Goal: Navigation & Orientation: Find specific page/section

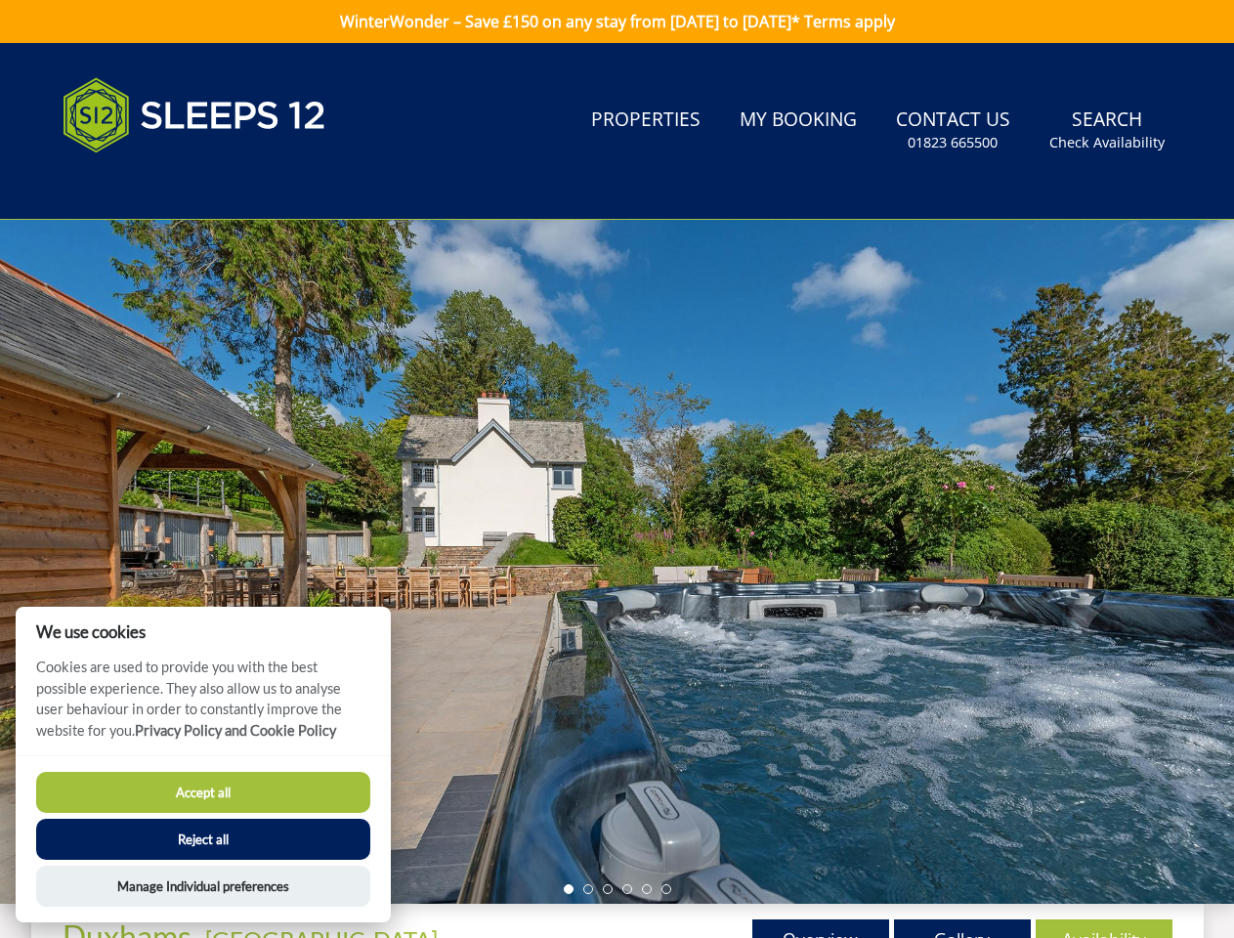
click at [616, 469] on div at bounding box center [617, 562] width 1234 height 684
click at [1108, 130] on link "Search Check Availability" at bounding box center [1106, 130] width 131 height 63
click at [616, 562] on div at bounding box center [617, 562] width 1234 height 684
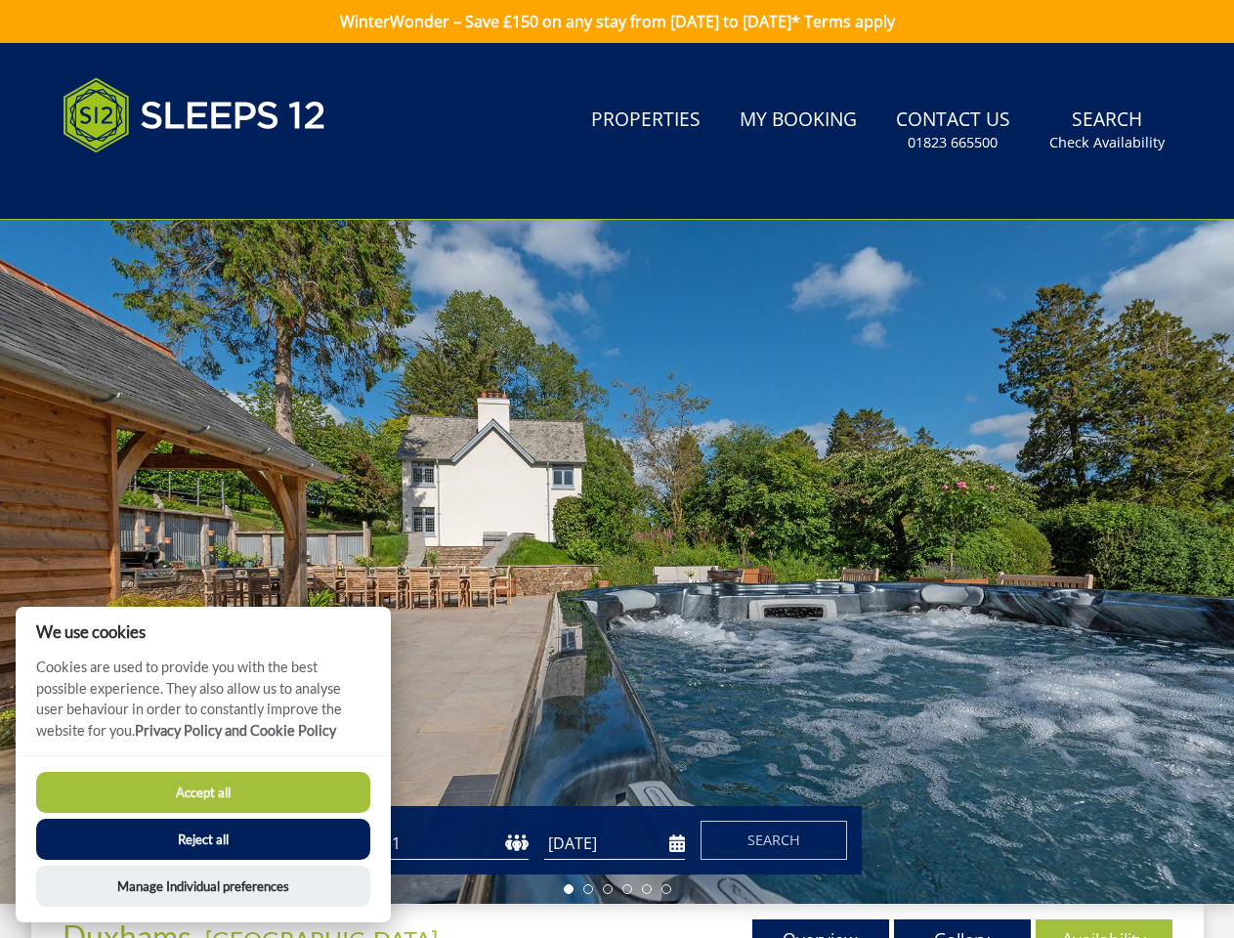
click at [568, 889] on li at bounding box center [569, 889] width 10 height 10
click at [588, 889] on li at bounding box center [588, 889] width 10 height 10
click at [608, 889] on li at bounding box center [608, 889] width 10 height 10
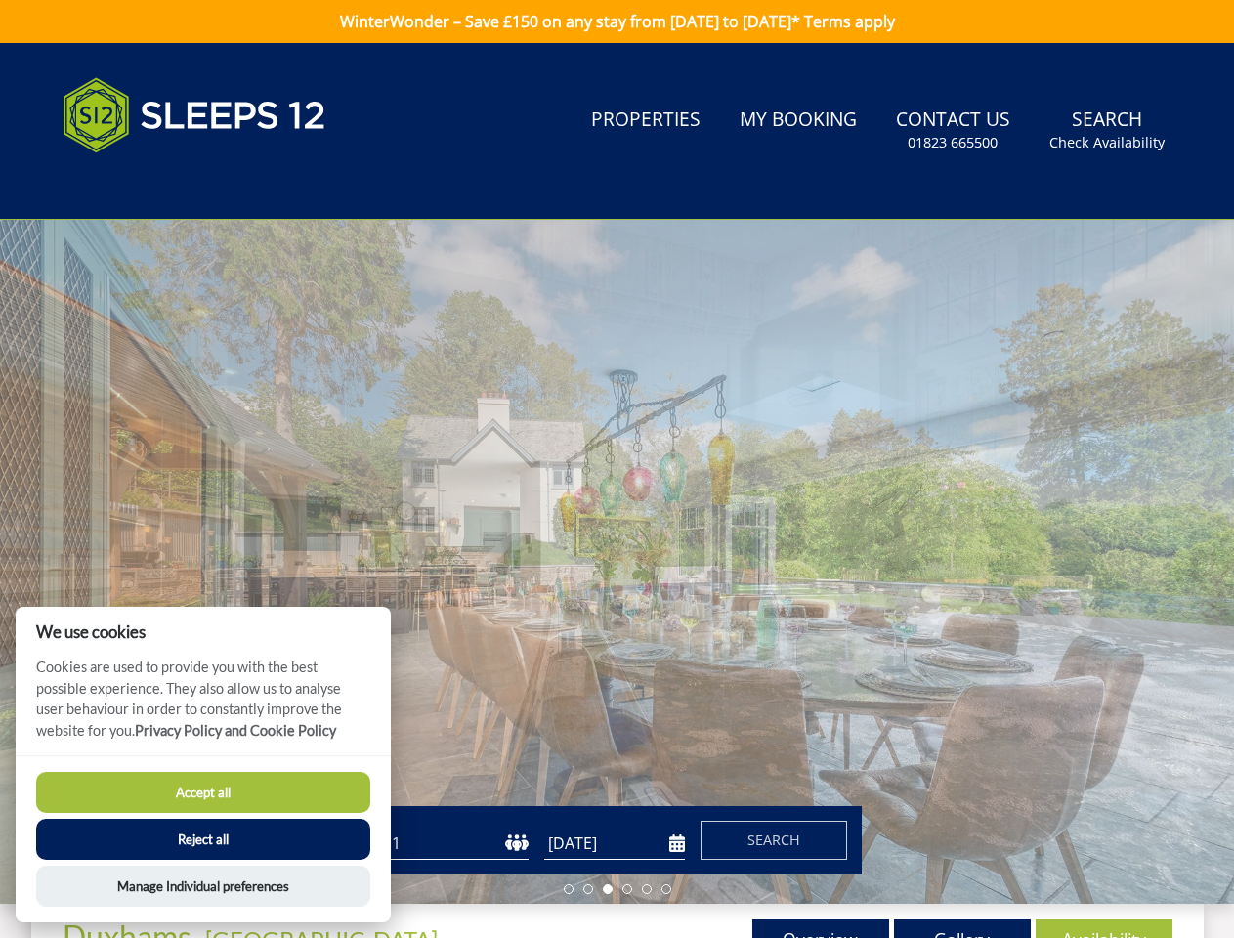
click at [627, 889] on li at bounding box center [627, 889] width 10 height 10
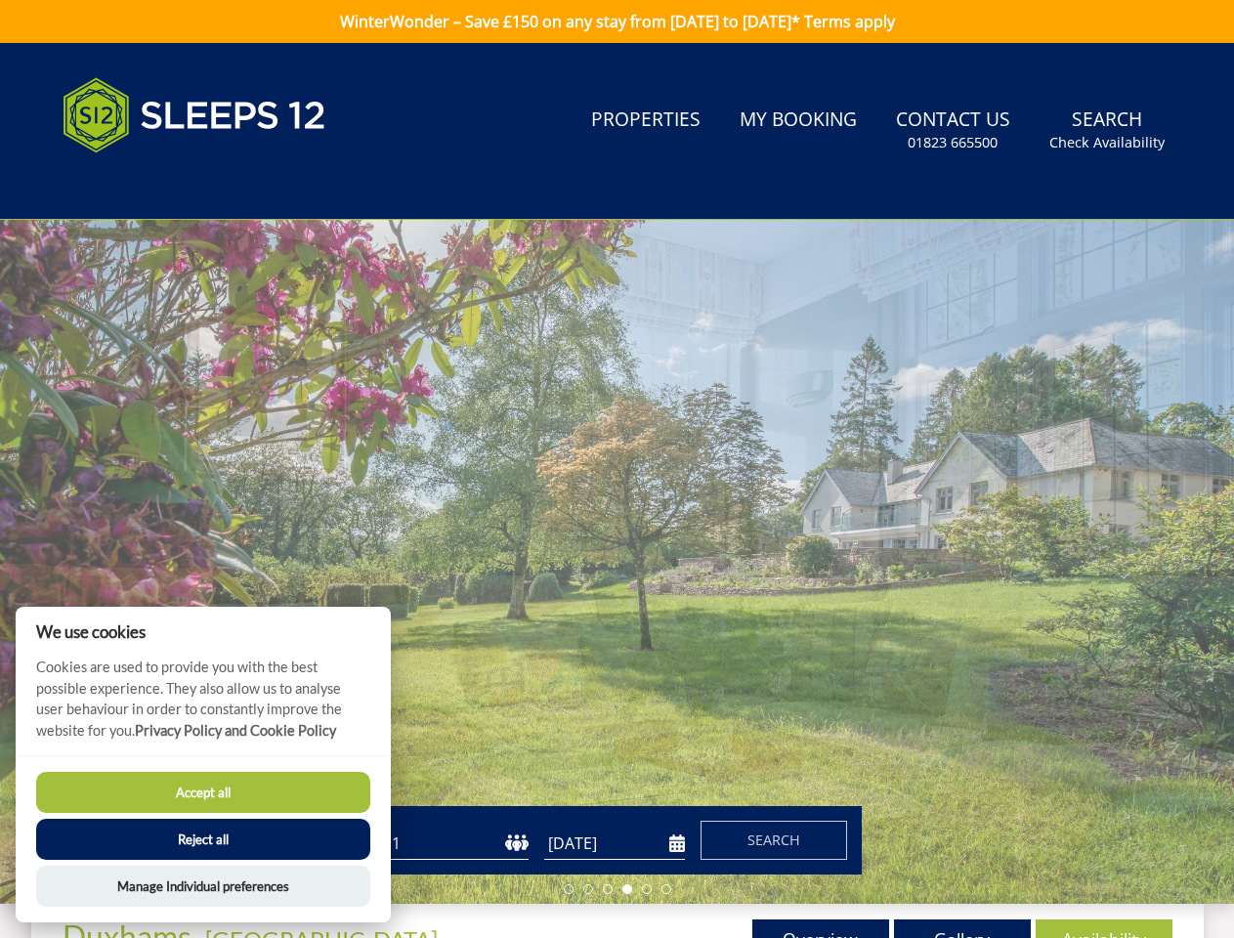
click at [647, 889] on li at bounding box center [647, 889] width 10 height 10
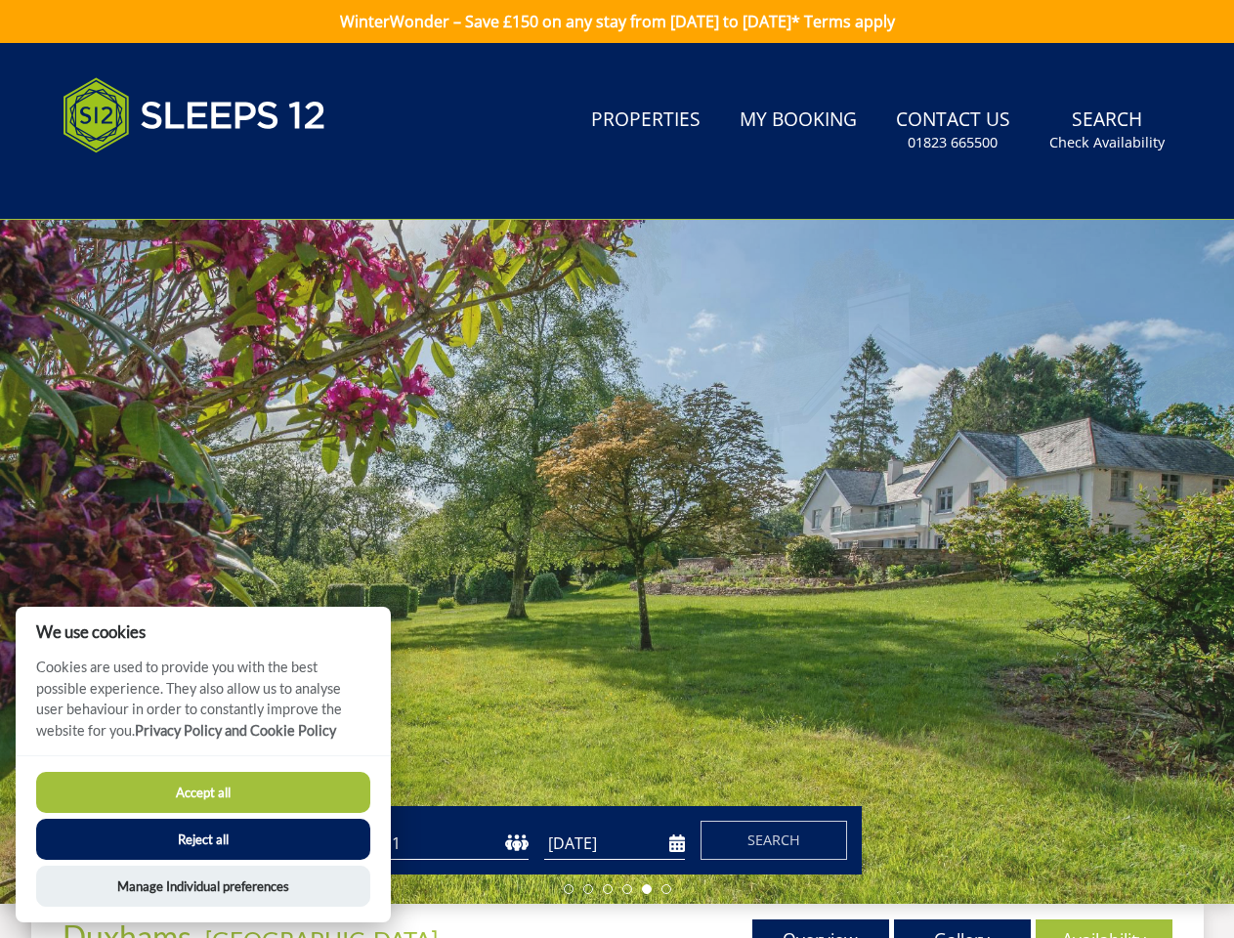
click at [666, 889] on li at bounding box center [666, 889] width 10 height 10
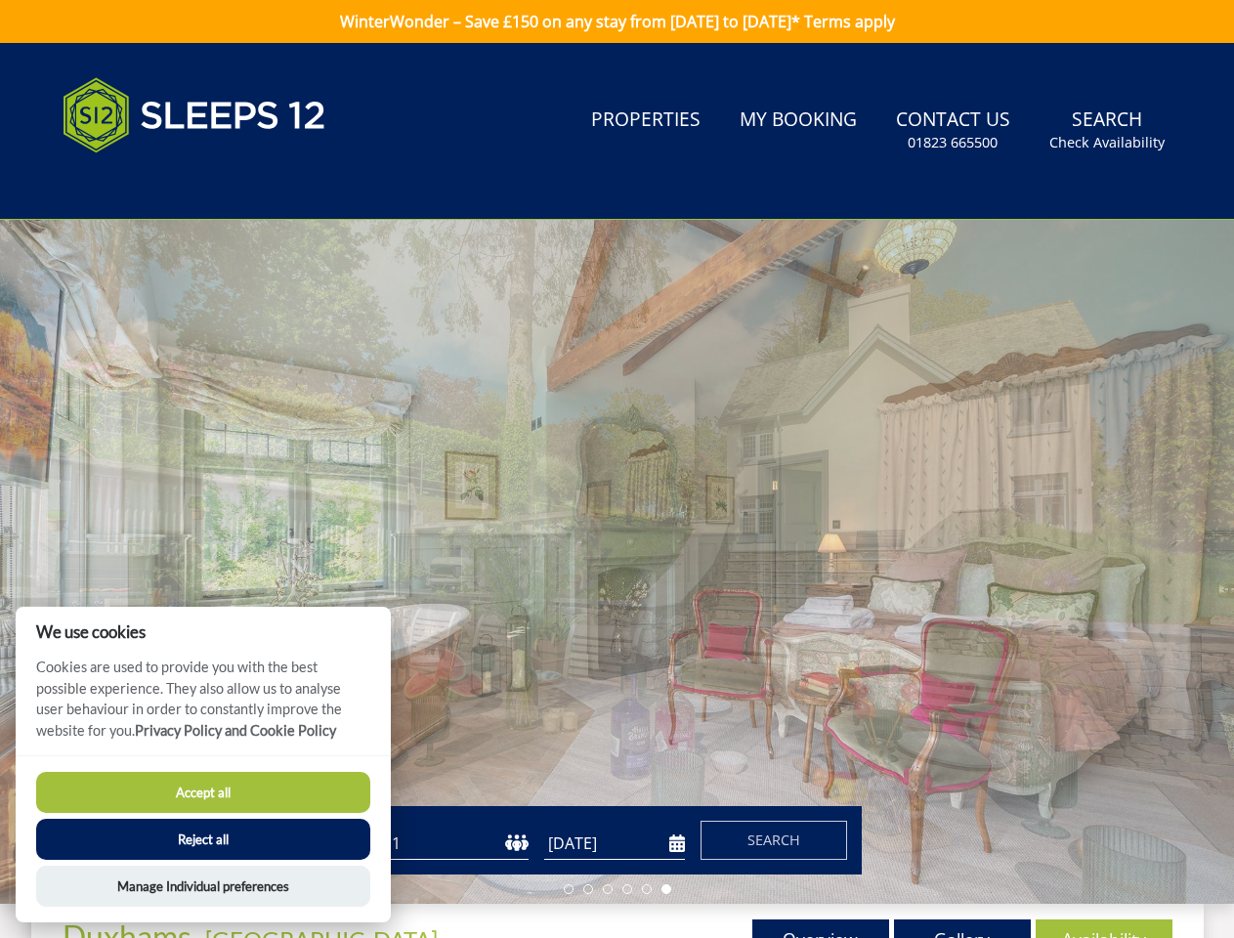
click at [203, 792] on button "Accept all" at bounding box center [203, 792] width 334 height 41
